Goal: Task Accomplishment & Management: Manage account settings

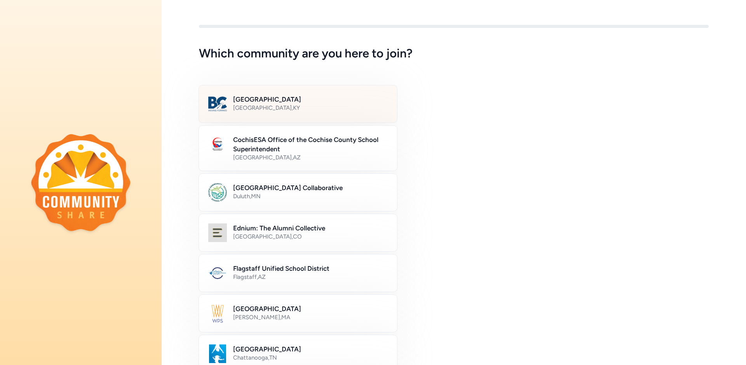
click at [278, 100] on h2 "[GEOGRAPHIC_DATA]" at bounding box center [310, 99] width 155 height 9
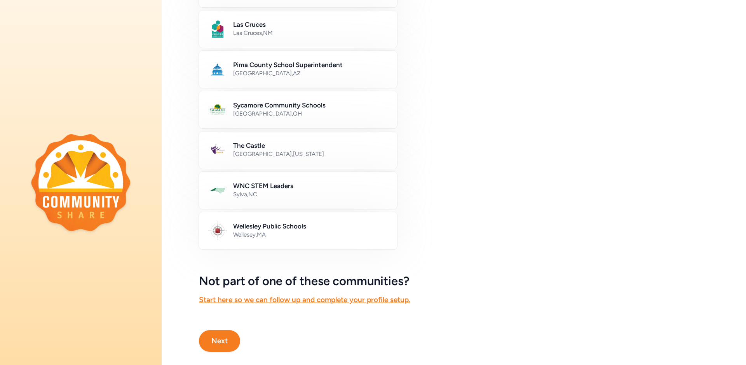
scroll to position [383, 0]
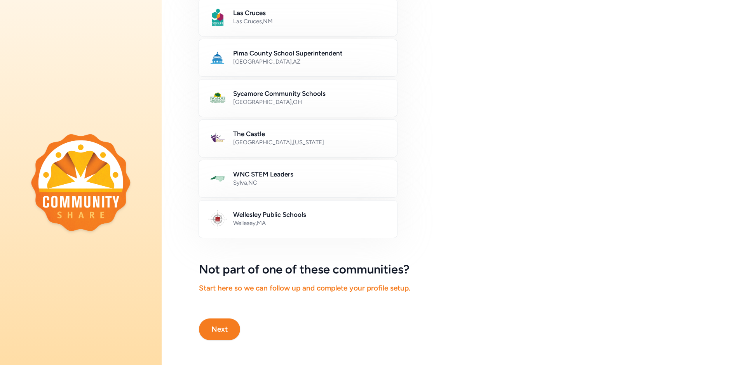
click at [228, 322] on button "Next" at bounding box center [219, 330] width 41 height 22
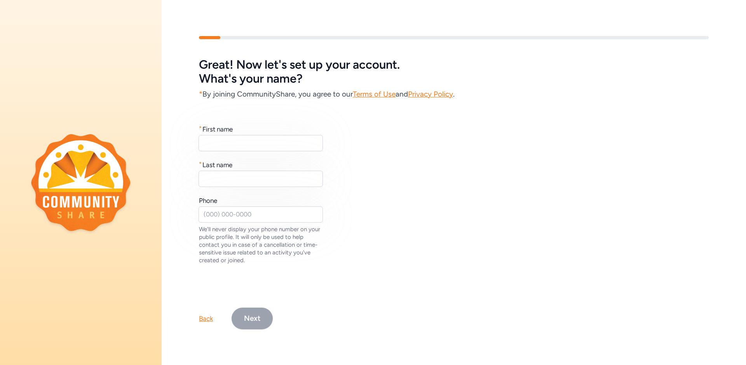
click at [240, 151] on div "* First name * Last name Phone We'll never display your phone number on your pu…" at bounding box center [454, 195] width 510 height 140
click at [244, 145] on input "text" at bounding box center [260, 143] width 124 height 16
type input "[PERSON_NAME]"
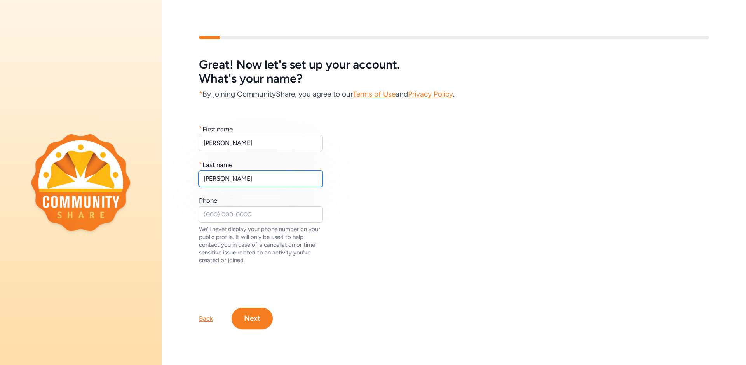
type input "[PERSON_NAME]"
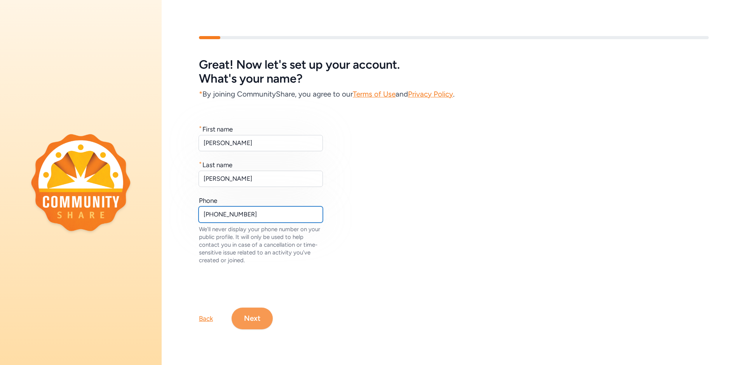
type input "[PHONE_NUMBER]"
click at [268, 320] on button "Next" at bounding box center [251, 319] width 41 height 22
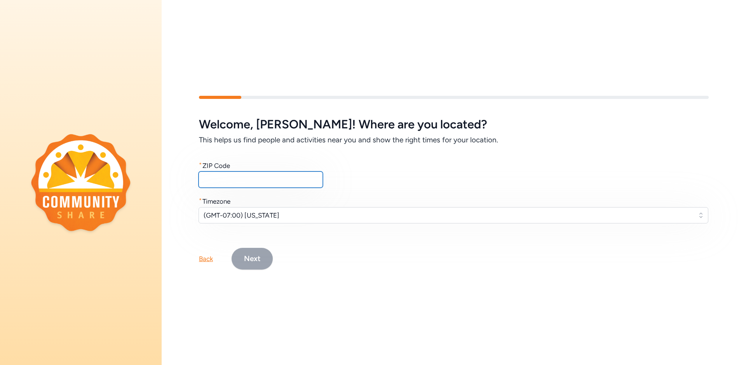
click at [257, 182] on input "text" at bounding box center [260, 180] width 124 height 16
type input "40165"
click at [273, 215] on span "(GMT-07:00) [US_STATE]" at bounding box center [448, 215] width 489 height 9
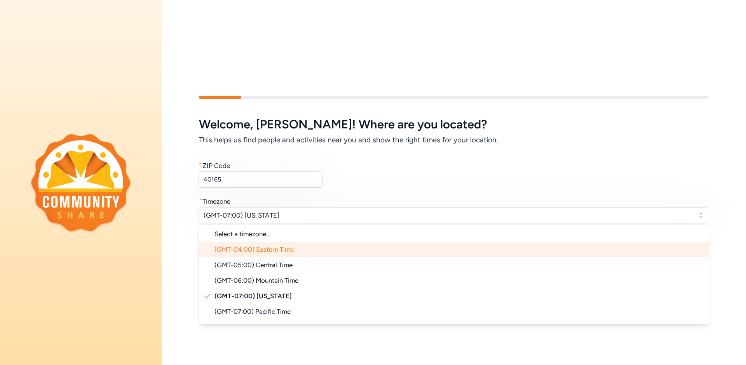
click at [284, 249] on span "(GMT-04:00) Eastern Time" at bounding box center [253, 250] width 79 height 8
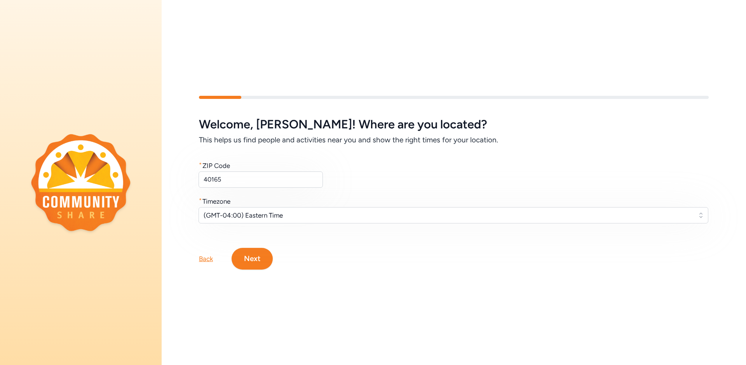
click at [267, 257] on button "Next" at bounding box center [251, 259] width 41 height 22
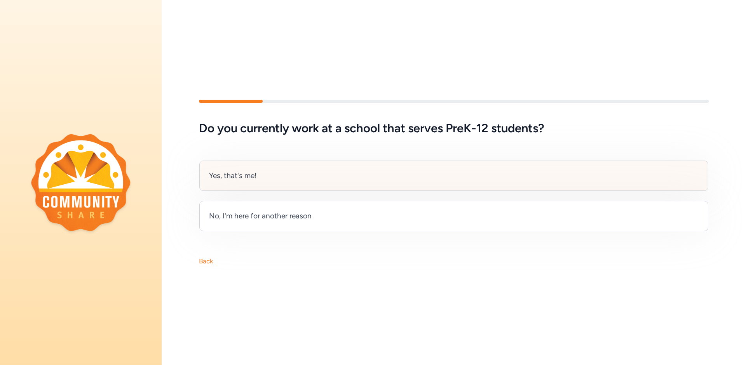
click at [263, 183] on div "Yes, that's me!" at bounding box center [453, 176] width 509 height 30
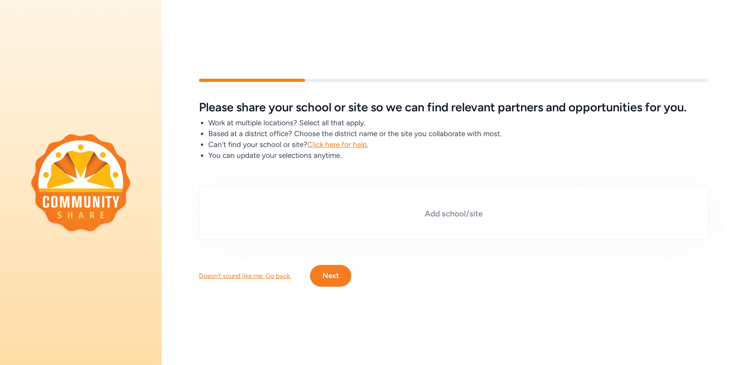
click at [418, 209] on h3 "Add school/site" at bounding box center [453, 214] width 471 height 11
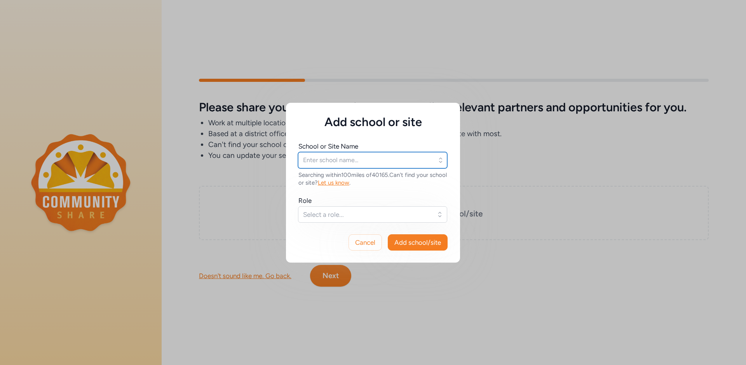
click at [340, 154] on input "text" at bounding box center [372, 160] width 149 height 16
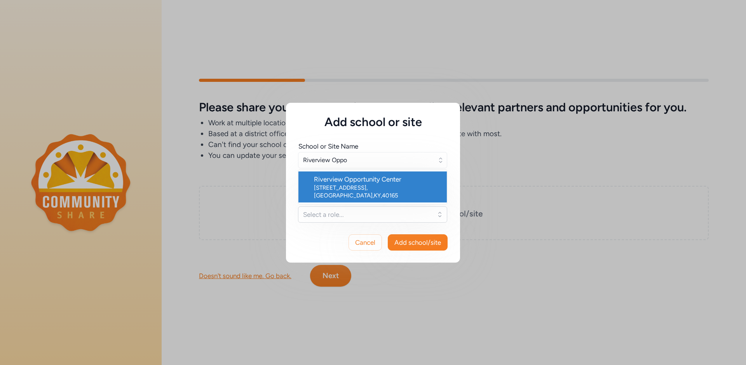
click at [371, 186] on div "[STREET_ADDRESS]" at bounding box center [377, 192] width 127 height 16
type input "Riverview Opportunity Center"
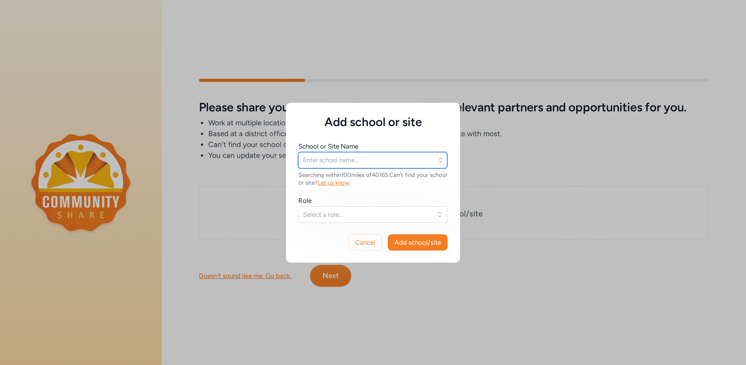
type input "Riverview Opportunity Center"
click at [360, 221] on button "Select a role..." at bounding box center [372, 215] width 149 height 16
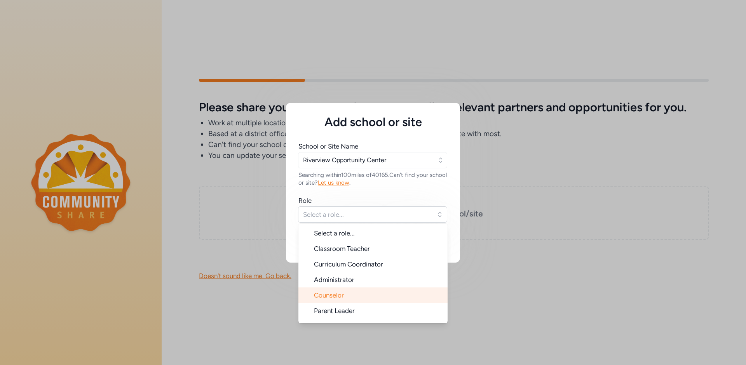
click at [374, 295] on li "Counselor" at bounding box center [372, 296] width 149 height 16
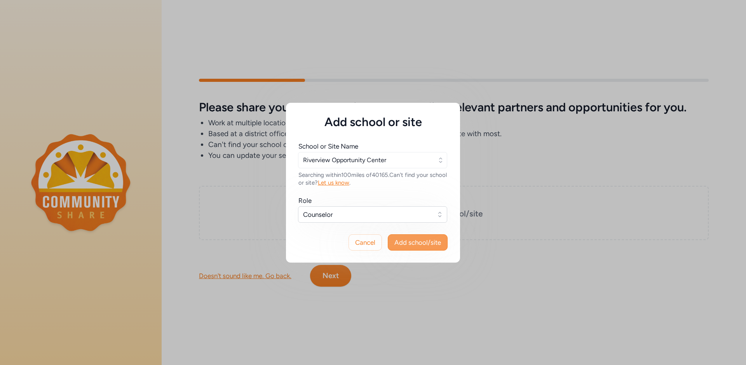
click at [425, 246] on span "Add school/site" at bounding box center [417, 242] width 47 height 9
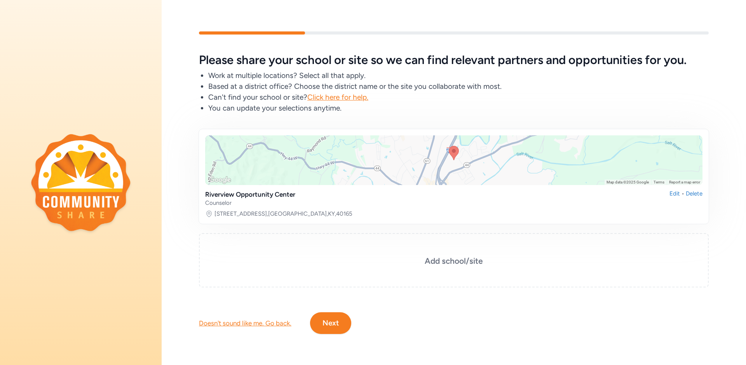
click at [337, 329] on button "Next" at bounding box center [330, 324] width 41 height 22
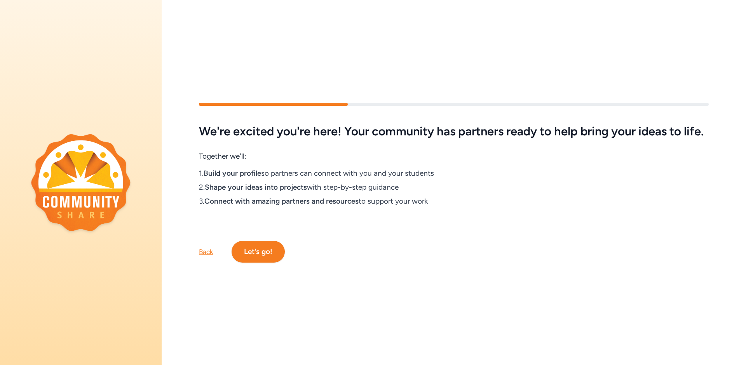
click at [248, 254] on button "Let's go!" at bounding box center [257, 252] width 53 height 22
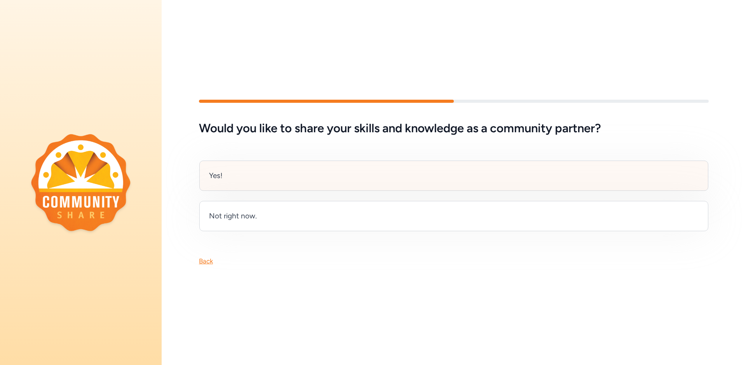
click at [277, 167] on div "Yes!" at bounding box center [453, 176] width 509 height 30
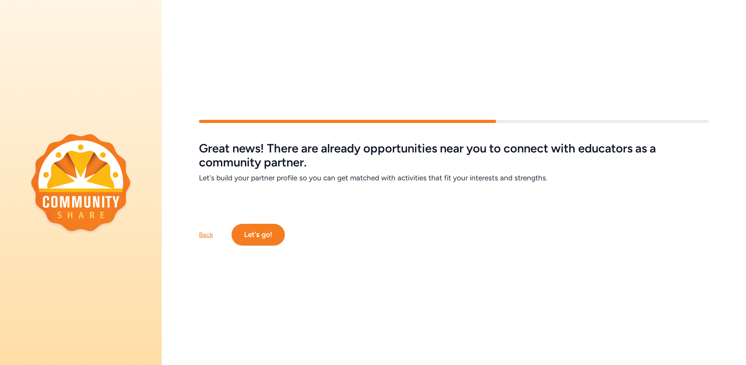
click at [258, 228] on button "Let's go!" at bounding box center [257, 235] width 53 height 22
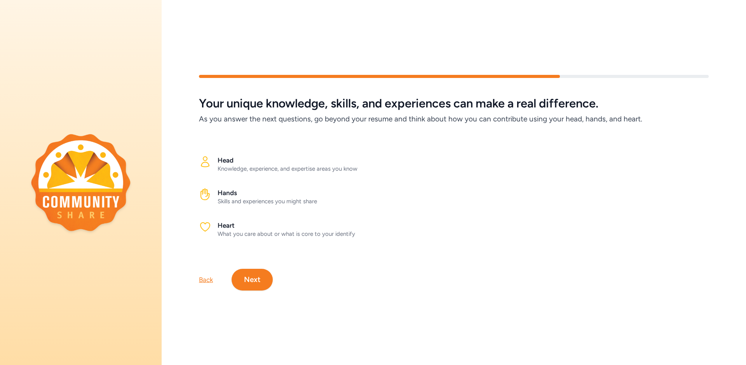
click at [261, 165] on div "Knowledge, experience, and expertise areas you know" at bounding box center [462, 169] width 491 height 8
click at [227, 157] on h2 "Head" at bounding box center [462, 160] width 491 height 9
drag, startPoint x: 205, startPoint y: 161, endPoint x: 225, endPoint y: 191, distance: 36.1
click at [205, 161] on icon at bounding box center [205, 162] width 12 height 12
click at [243, 287] on button "Next" at bounding box center [251, 280] width 41 height 22
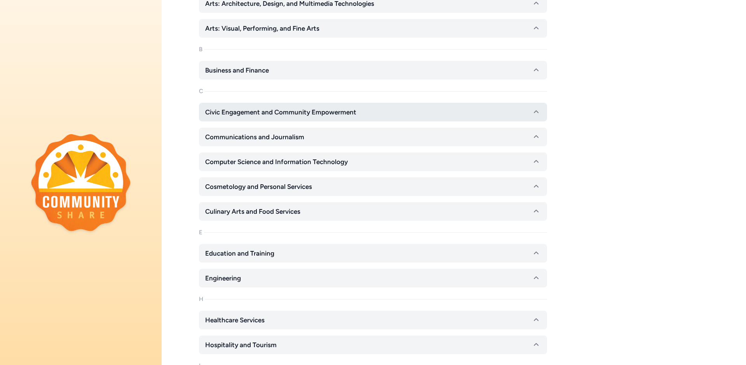
scroll to position [215, 0]
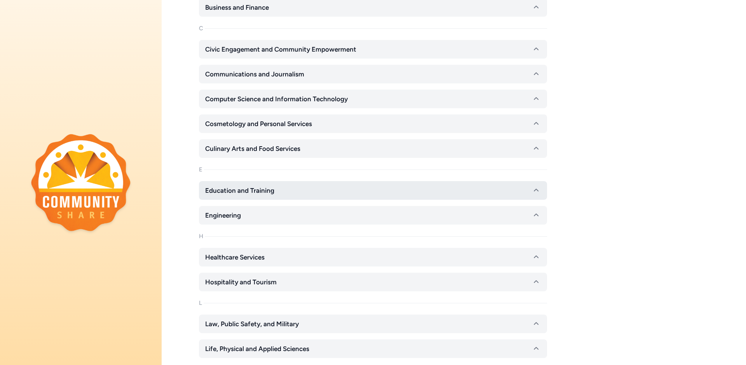
click at [277, 191] on button "Education and Training" at bounding box center [373, 190] width 348 height 19
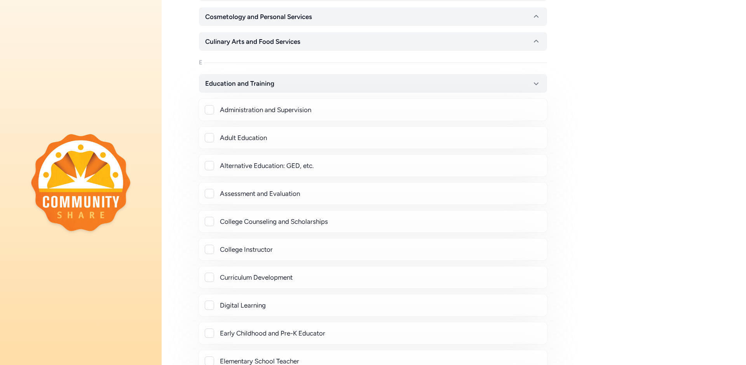
scroll to position [324, 0]
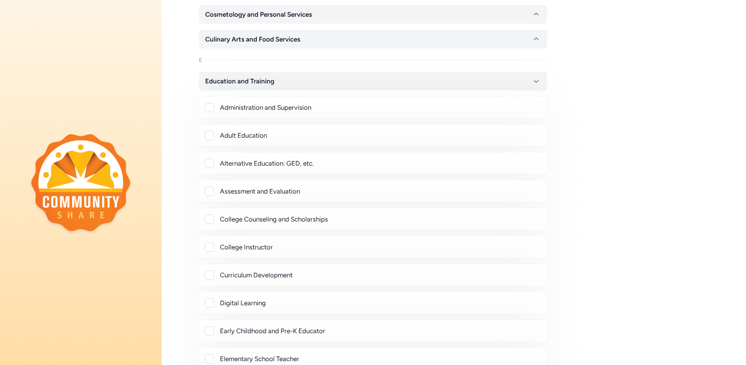
click at [206, 223] on div at bounding box center [209, 219] width 9 height 9
checkbox input "true"
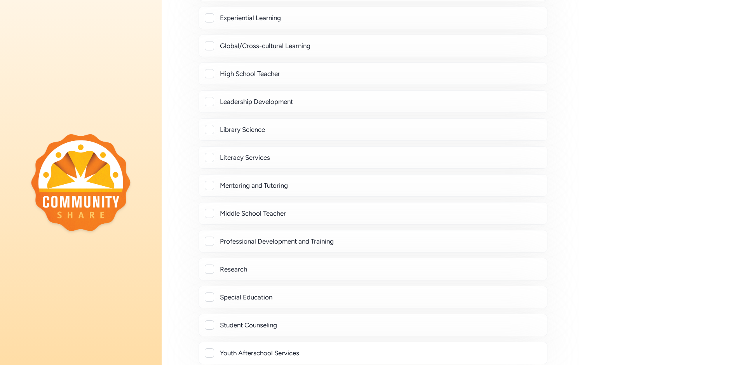
scroll to position [777, 0]
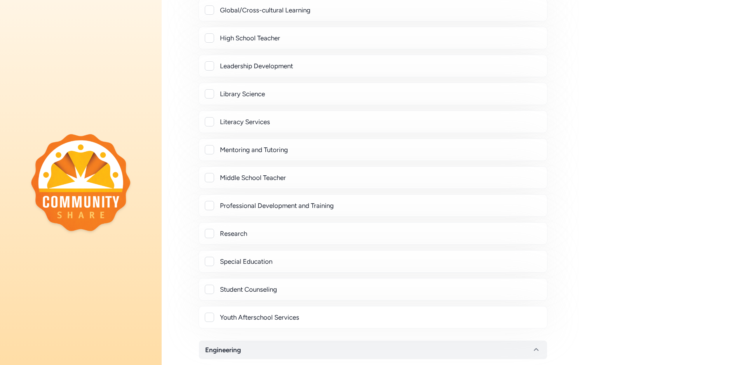
click at [212, 288] on div at bounding box center [209, 289] width 9 height 9
checkbox input "true"
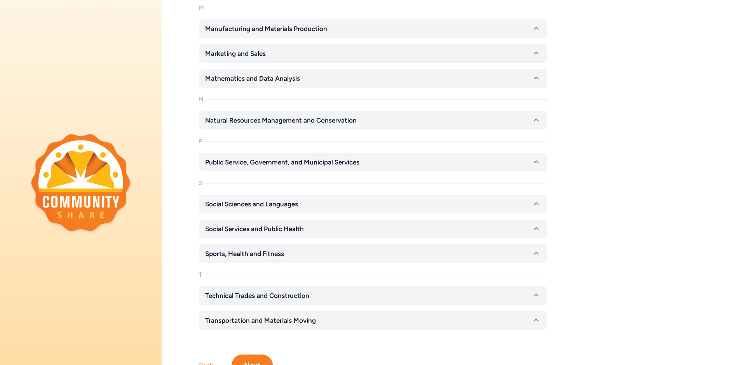
scroll to position [1300, 0]
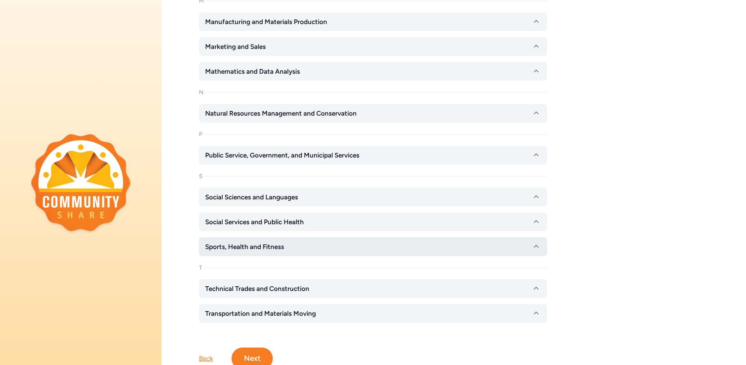
click at [343, 253] on button "Sports, Health and Fitness" at bounding box center [373, 247] width 348 height 19
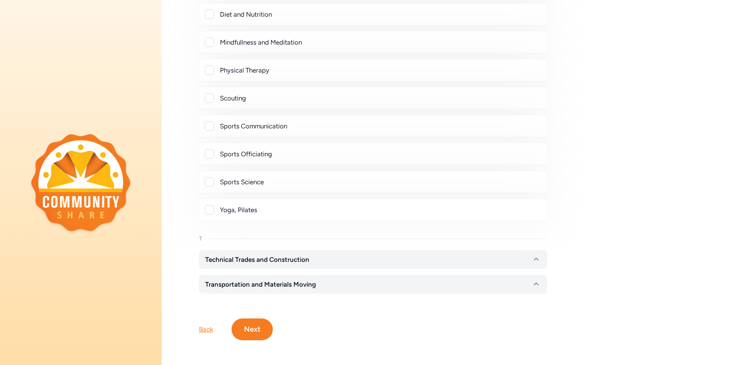
scroll to position [1705, 0]
click at [250, 321] on button "Next" at bounding box center [251, 330] width 41 height 22
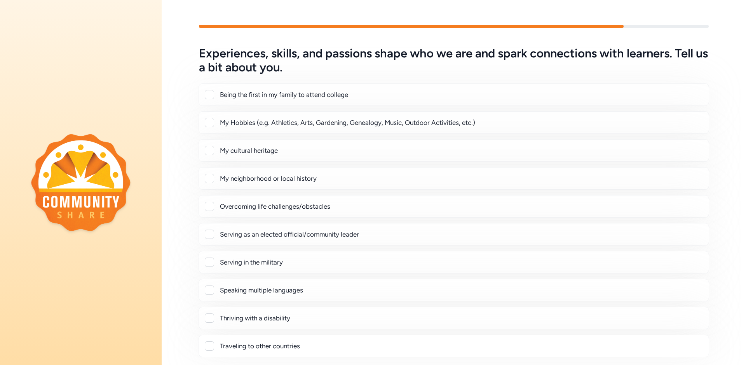
click at [211, 122] on div at bounding box center [209, 122] width 9 height 9
checkbox input "true"
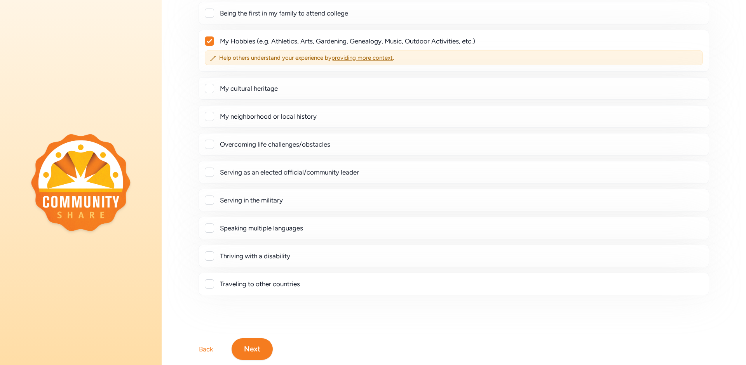
scroll to position [84, 0]
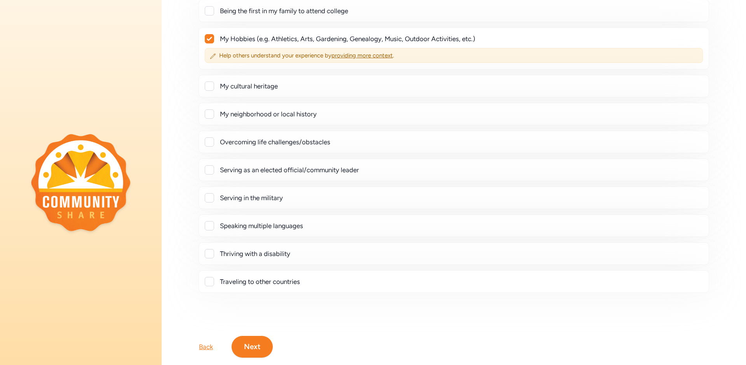
click at [209, 281] on div at bounding box center [209, 281] width 9 height 9
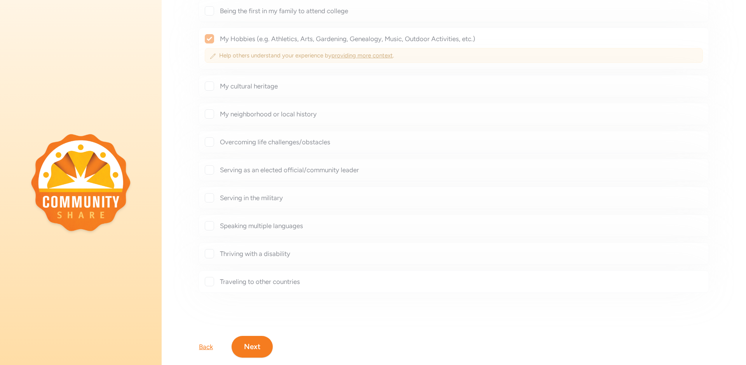
checkbox input "true"
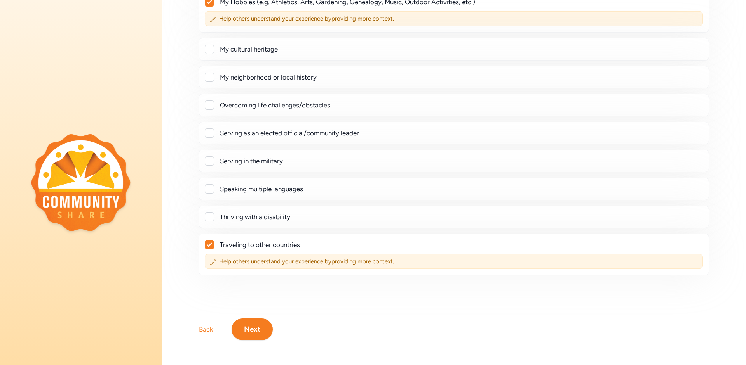
scroll to position [127, 0]
click at [245, 323] on button "Next" at bounding box center [251, 330] width 41 height 22
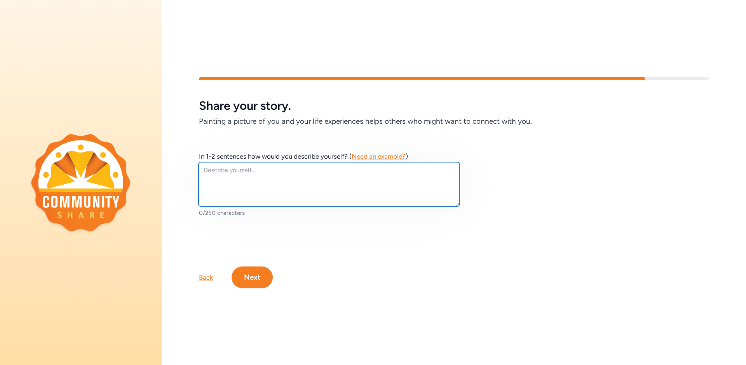
click at [241, 195] on textarea at bounding box center [328, 184] width 261 height 44
type textarea "I am a school counselor who enjoys traveling!"
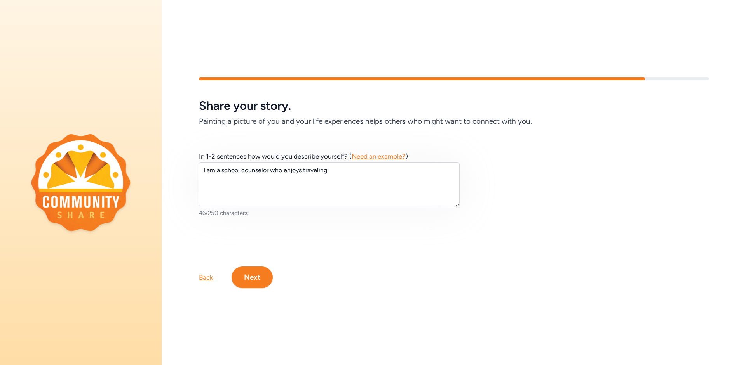
click at [270, 273] on button "Next" at bounding box center [251, 278] width 41 height 22
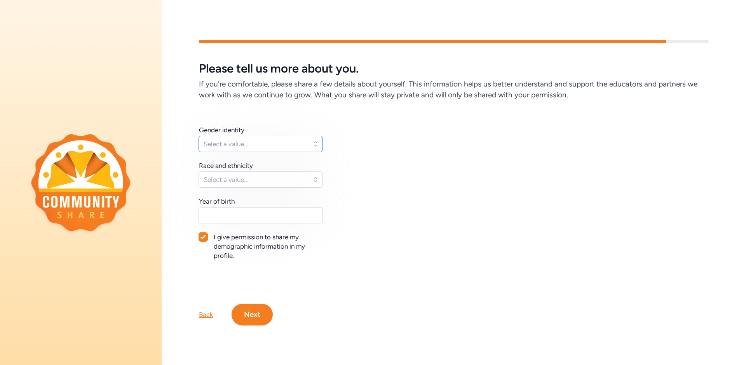
click at [256, 136] on button "Select a value..." at bounding box center [260, 144] width 124 height 16
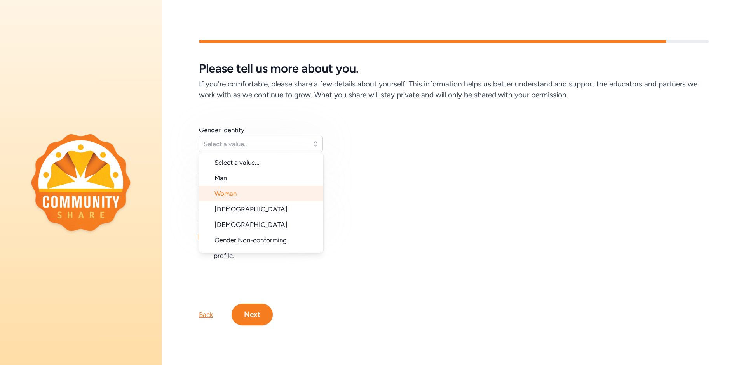
click at [261, 190] on li "Woman" at bounding box center [261, 194] width 124 height 16
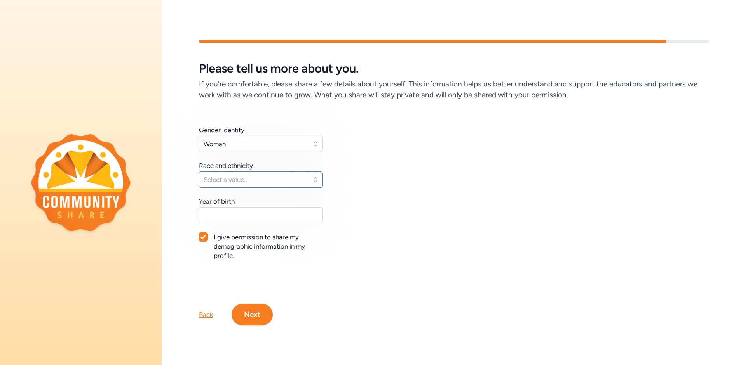
click at [263, 172] on button "Select a value..." at bounding box center [260, 180] width 124 height 16
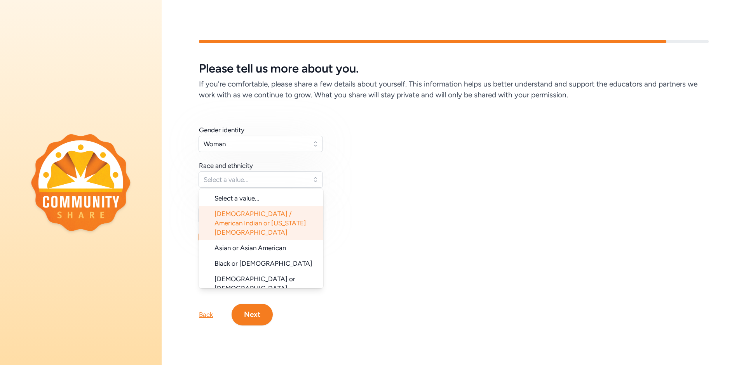
click at [278, 219] on span "[DEMOGRAPHIC_DATA] / American Indian or [US_STATE][DEMOGRAPHIC_DATA]" at bounding box center [260, 223] width 92 height 26
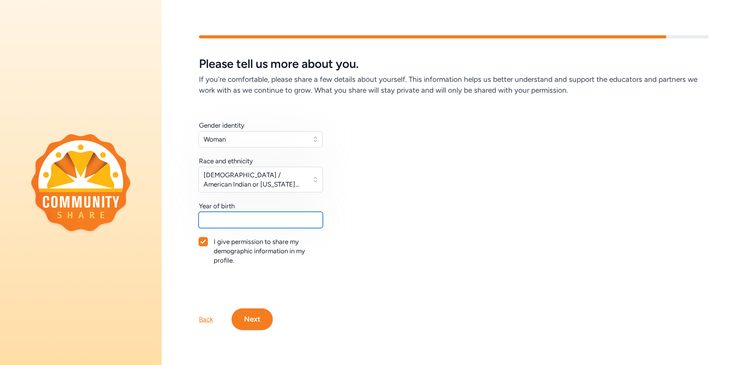
click at [278, 221] on input "text" at bounding box center [260, 220] width 124 height 16
type input "1984"
click at [260, 317] on button "Next" at bounding box center [251, 320] width 41 height 22
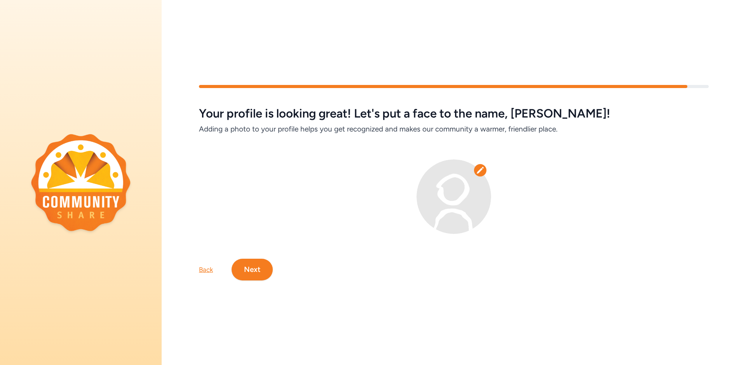
click at [259, 268] on button "Next" at bounding box center [251, 270] width 41 height 22
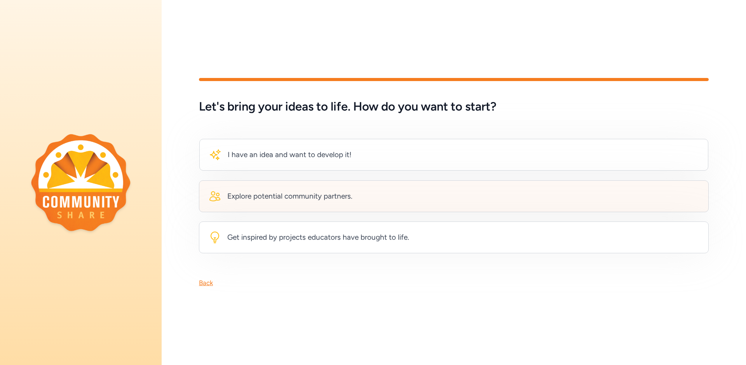
click at [348, 204] on div "Explore potential community partners." at bounding box center [454, 197] width 510 height 32
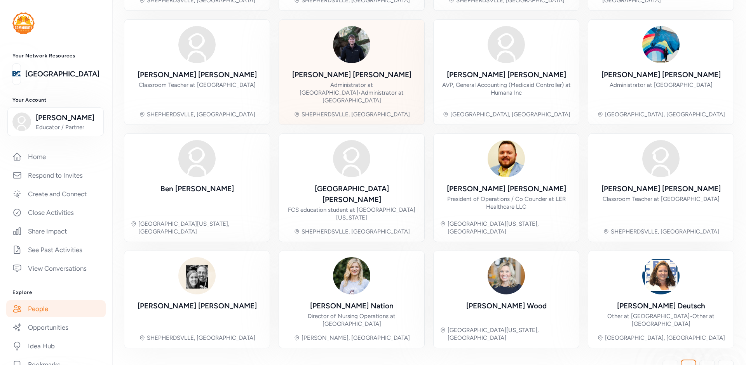
scroll to position [168, 0]
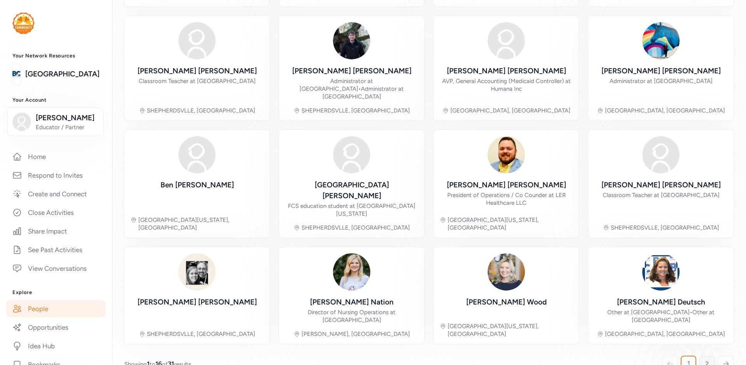
click at [705, 360] on span "2" at bounding box center [707, 364] width 4 height 9
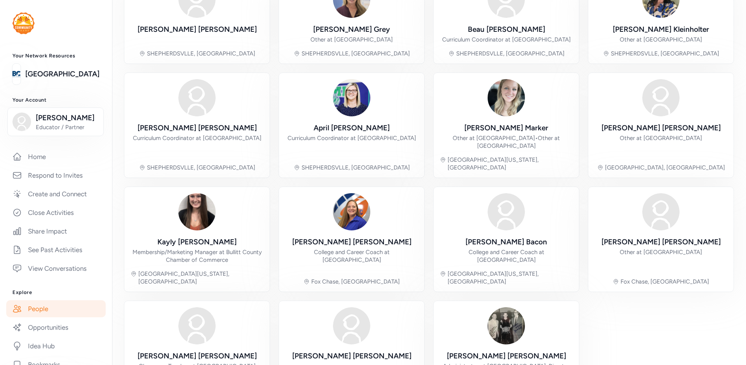
scroll to position [183, 0]
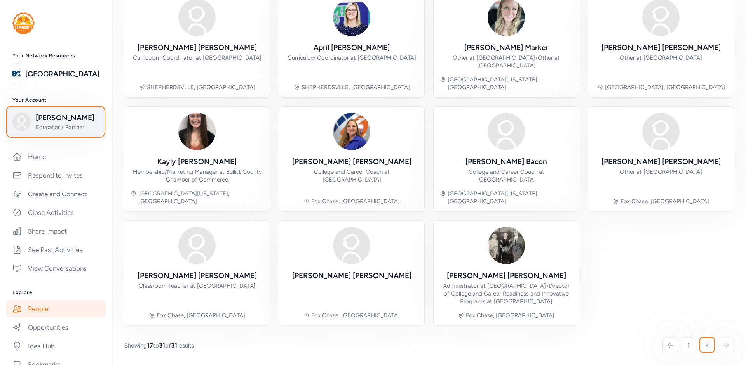
click at [68, 125] on span "Educator / Partner" at bounding box center [67, 128] width 63 height 8
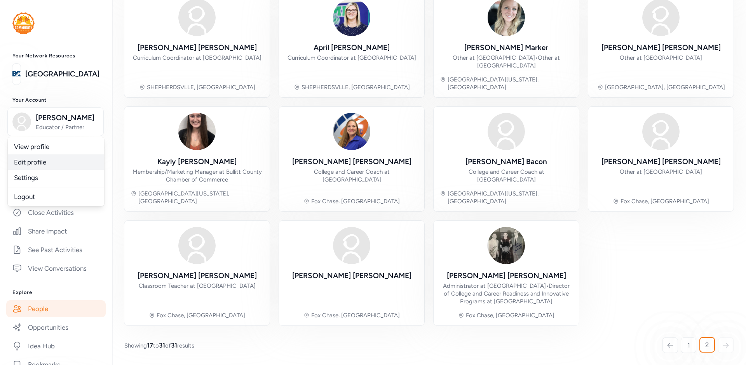
click at [40, 165] on link "Edit profile" at bounding box center [56, 163] width 96 height 16
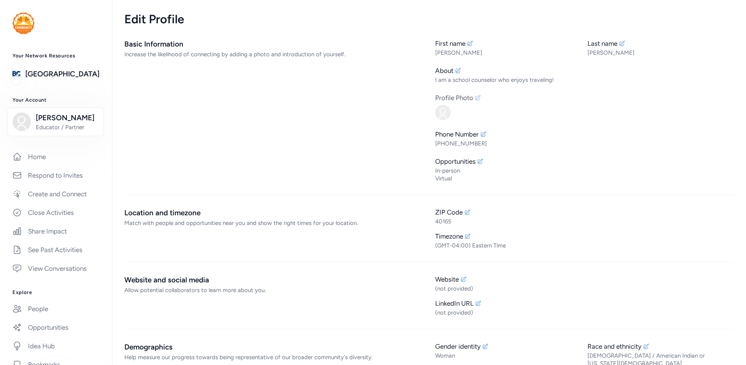
click at [475, 98] on icon at bounding box center [478, 98] width 6 height 6
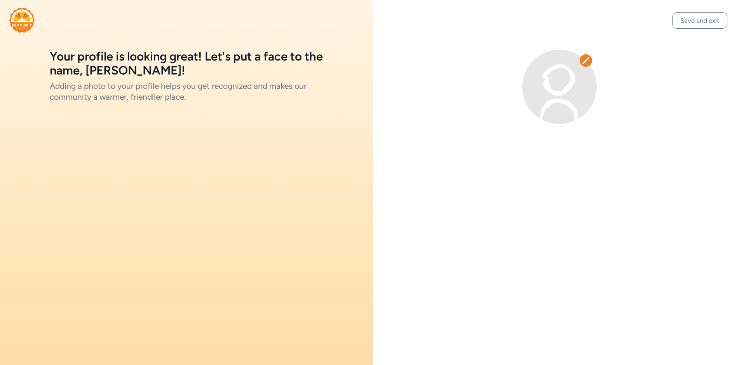
click at [580, 59] on div at bounding box center [585, 60] width 12 height 12
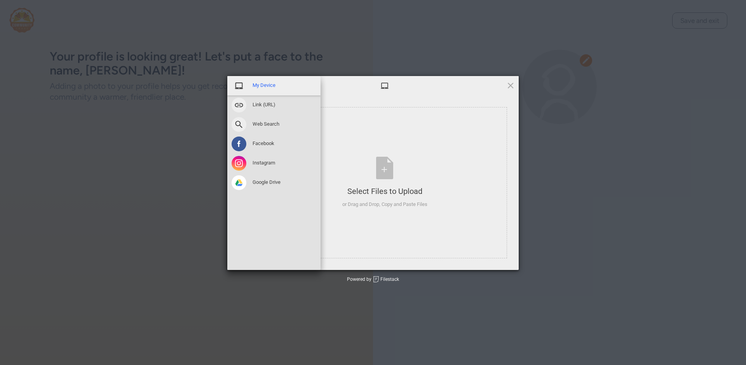
click at [266, 86] on span "My Device" at bounding box center [263, 85] width 23 height 7
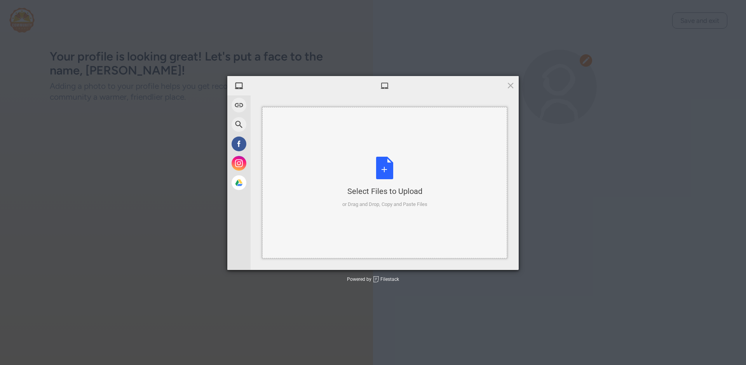
click at [381, 167] on div "Select Files to Upload or Drag and Drop, Copy and Paste Files" at bounding box center [384, 183] width 85 height 52
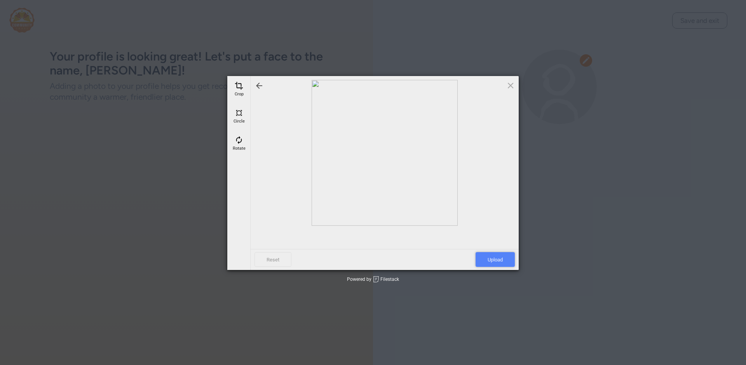
click at [494, 264] on span "Upload" at bounding box center [494, 259] width 39 height 15
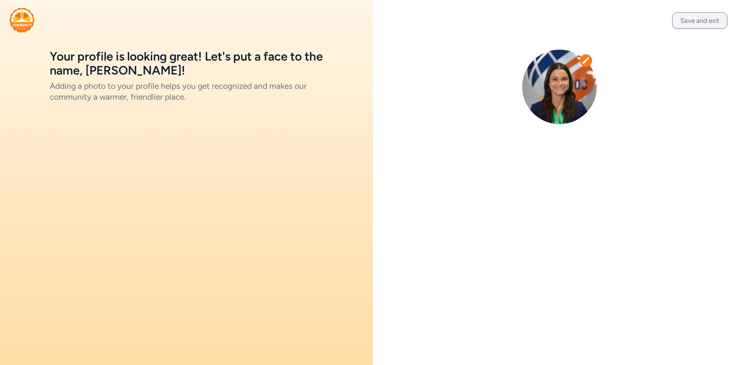
click at [698, 17] on button "Save and exit" at bounding box center [699, 20] width 55 height 16
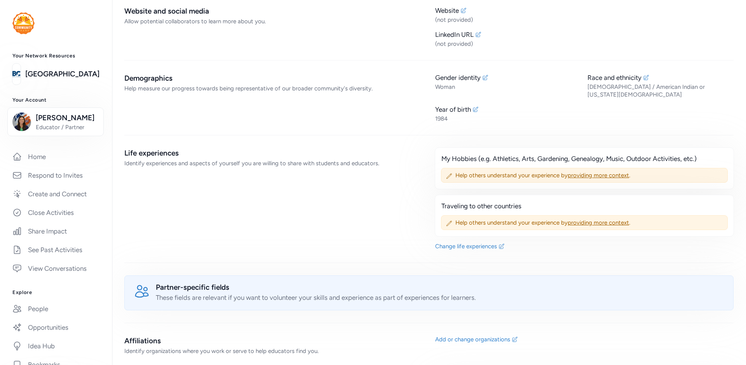
scroll to position [31, 0]
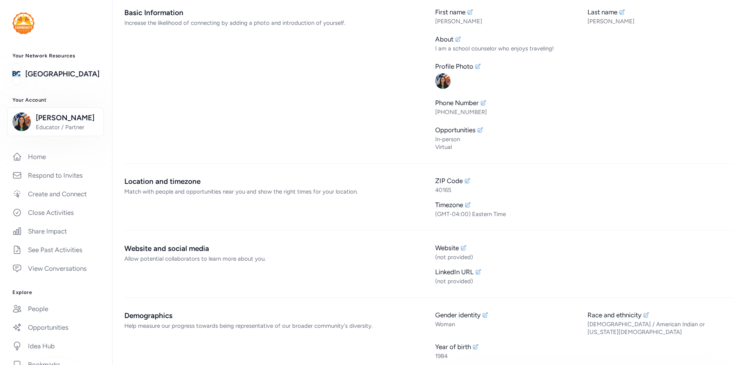
click at [17, 31] on img at bounding box center [23, 23] width 22 height 22
